Goal: Use online tool/utility: Utilize a website feature to perform a specific function

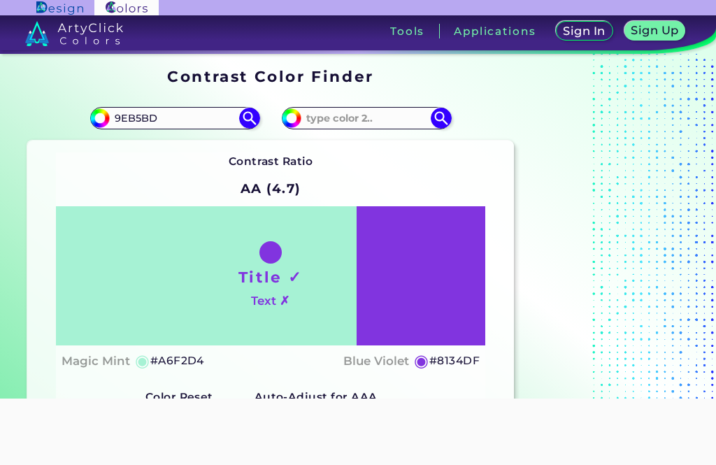
type input "9EB5BD"
click at [245, 117] on img at bounding box center [249, 118] width 21 height 21
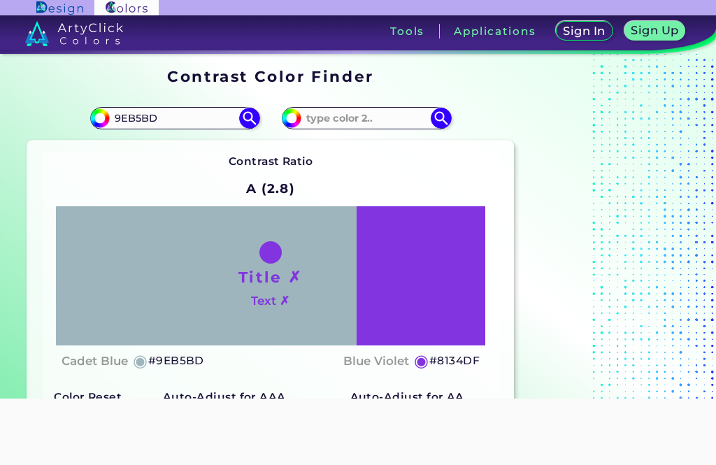
type input "#9eb5bd"
type input "#9EB5BD"
click at [380, 125] on input at bounding box center [366, 117] width 130 height 19
click at [387, 121] on input at bounding box center [366, 117] width 130 height 19
paste input "9EB5BD"
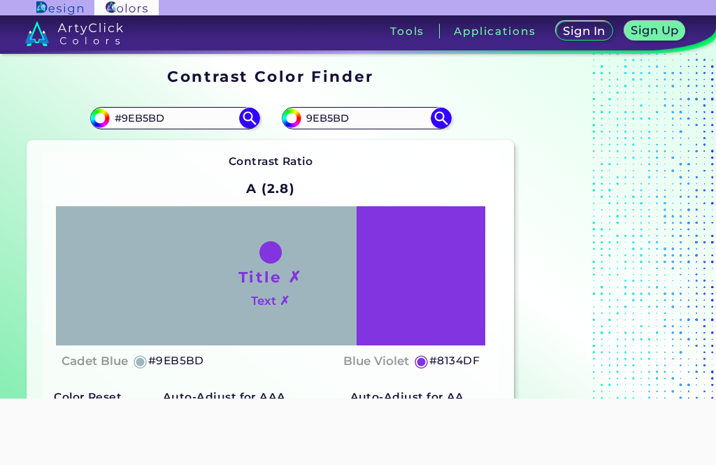
type input "9EB5BD"
click at [437, 117] on img at bounding box center [441, 118] width 21 height 21
type input "#9eb5bd"
type input "#9EB5BD"
